Goal: Task Accomplishment & Management: Use online tool/utility

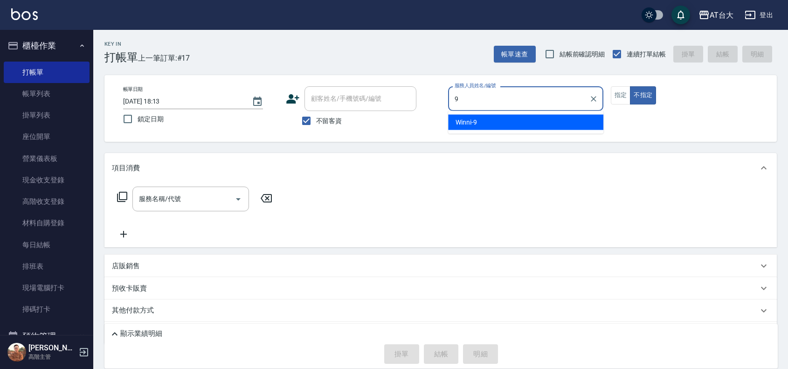
type input "Winni-9"
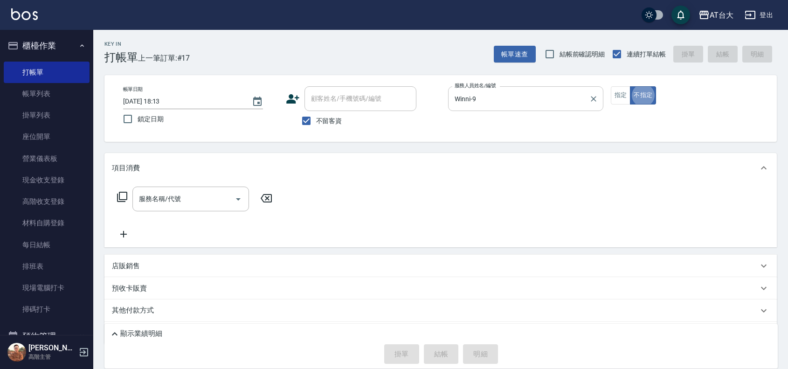
type button "false"
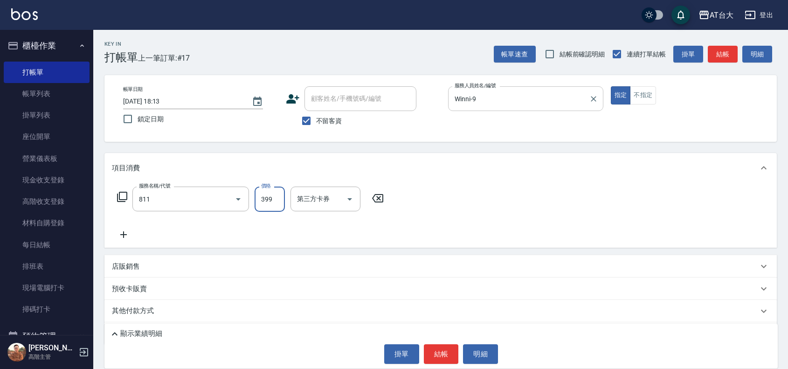
type input "洗+剪(811)"
type input "450"
click at [439, 358] on button "結帳" at bounding box center [441, 354] width 35 height 20
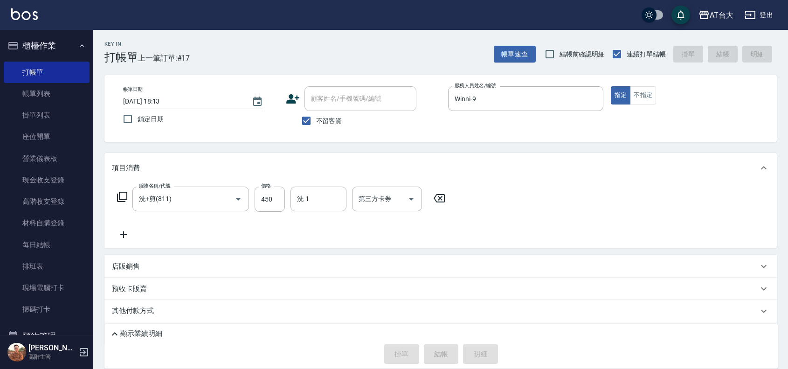
type input "[DATE] 18:53"
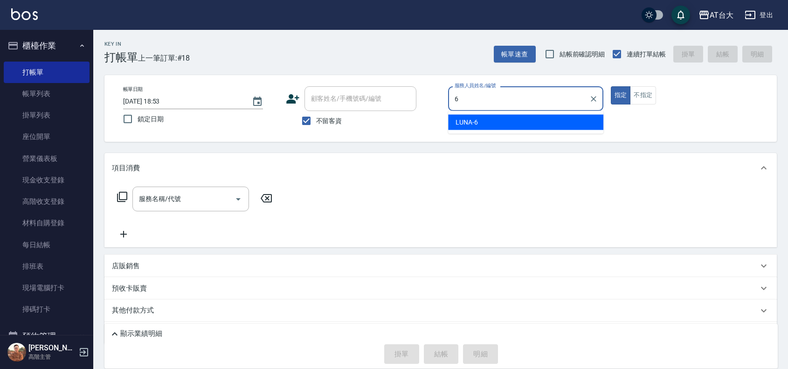
type input "LUNA-6"
type button "true"
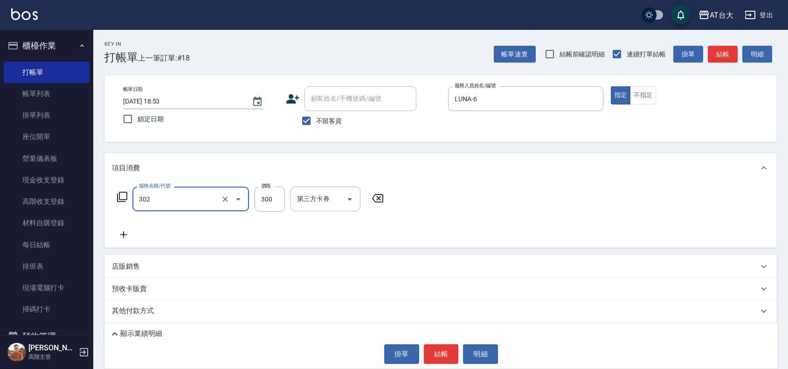
type input "剪髮(302)"
type input "450"
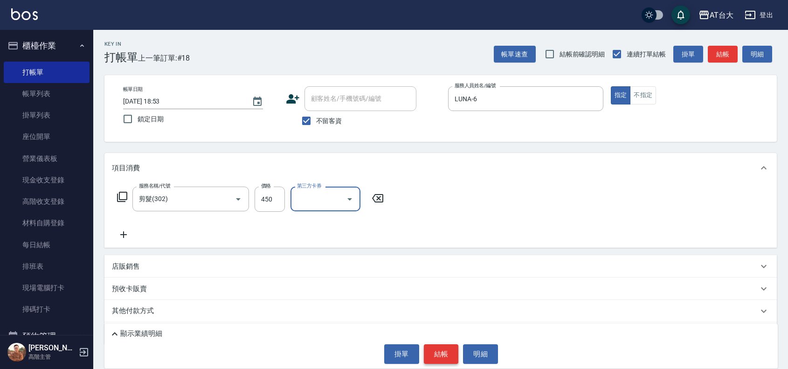
click at [444, 361] on button "結帳" at bounding box center [441, 354] width 35 height 20
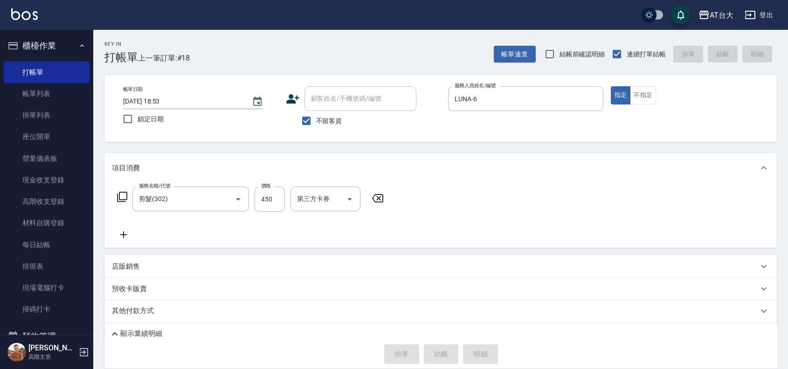
type input "[DATE] 19:00"
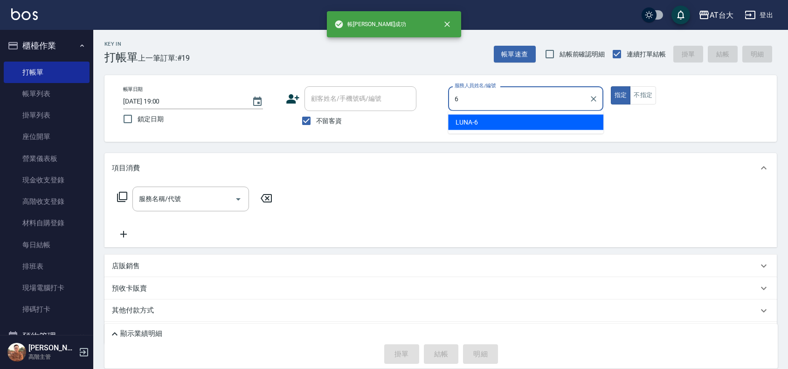
type input "LUNA-6"
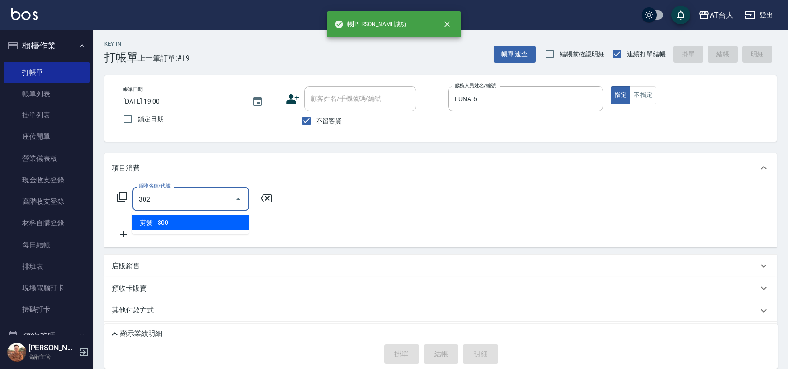
type input "剪髮(302)"
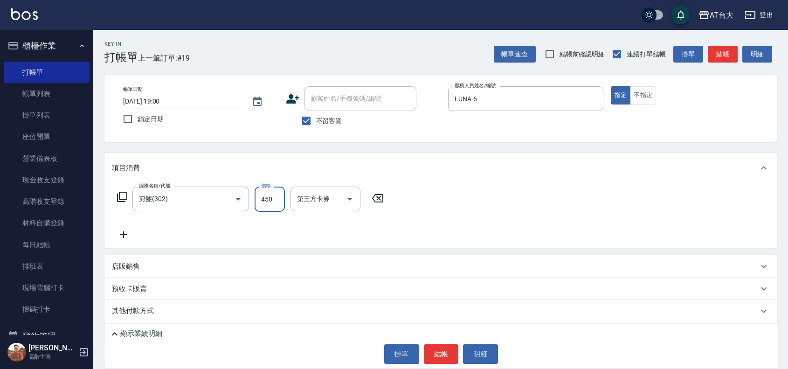
type input "450"
click at [442, 350] on button "結帳" at bounding box center [441, 354] width 35 height 20
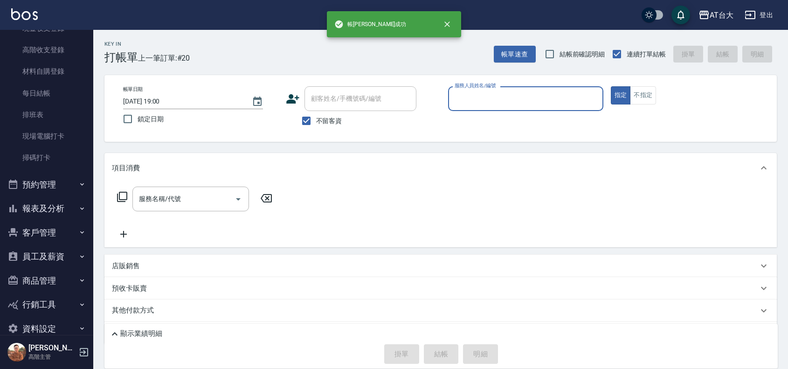
scroll to position [168, 0]
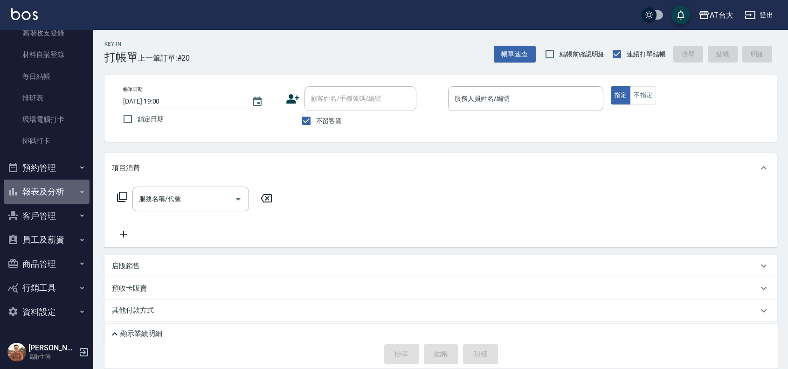
click at [62, 184] on button "報表及分析" at bounding box center [47, 191] width 86 height 24
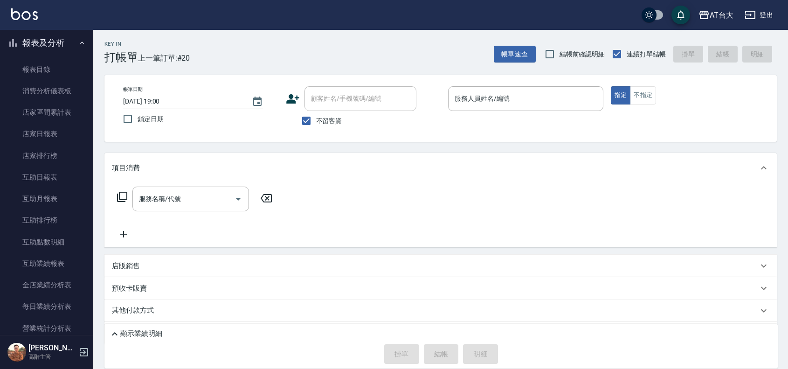
scroll to position [401, 0]
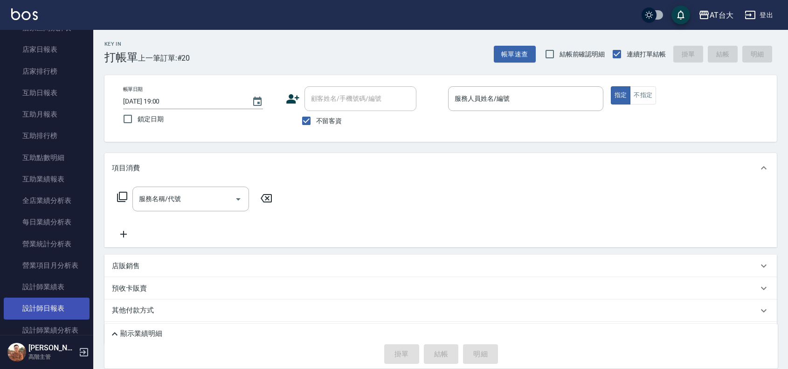
click at [55, 302] on link "設計師日報表" at bounding box center [47, 307] width 86 height 21
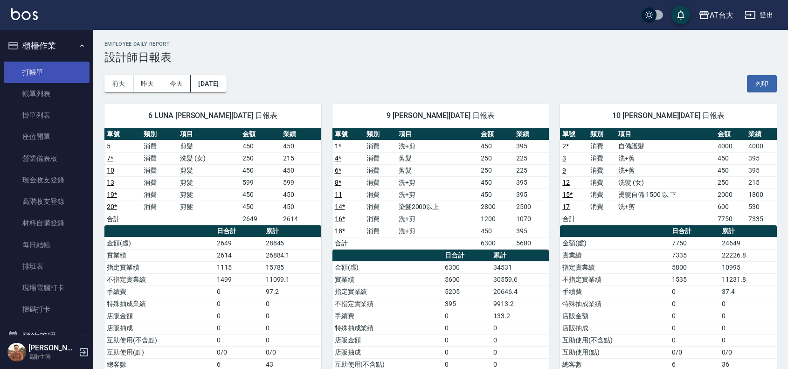
click at [30, 79] on link "打帳單" at bounding box center [47, 72] width 86 height 21
